Goal: Transaction & Acquisition: Subscribe to service/newsletter

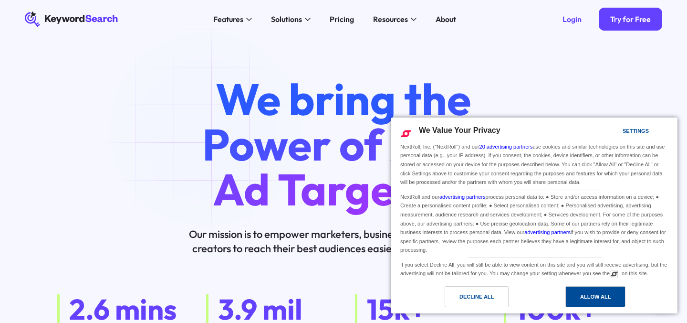
click at [590, 292] on div "Allow All" at bounding box center [595, 296] width 31 height 10
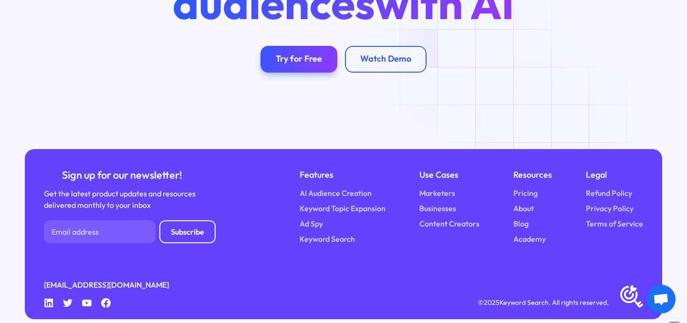
scroll to position [1930, 0]
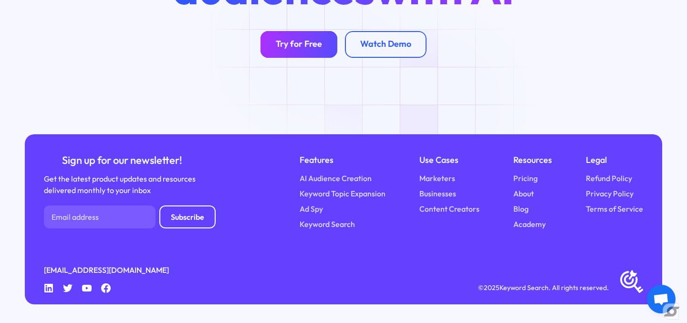
click at [310, 46] on div "Try for Free" at bounding box center [299, 44] width 46 height 11
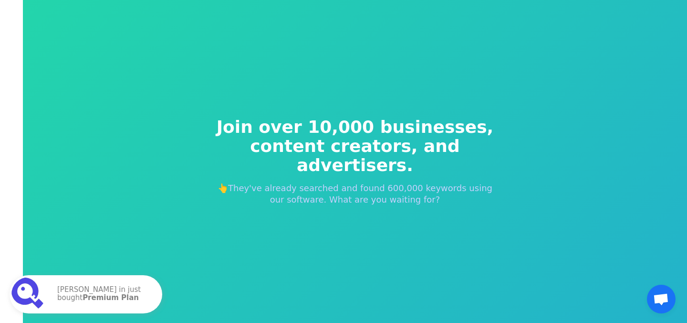
scroll to position [11, 0]
